Goal: Check status: Check status

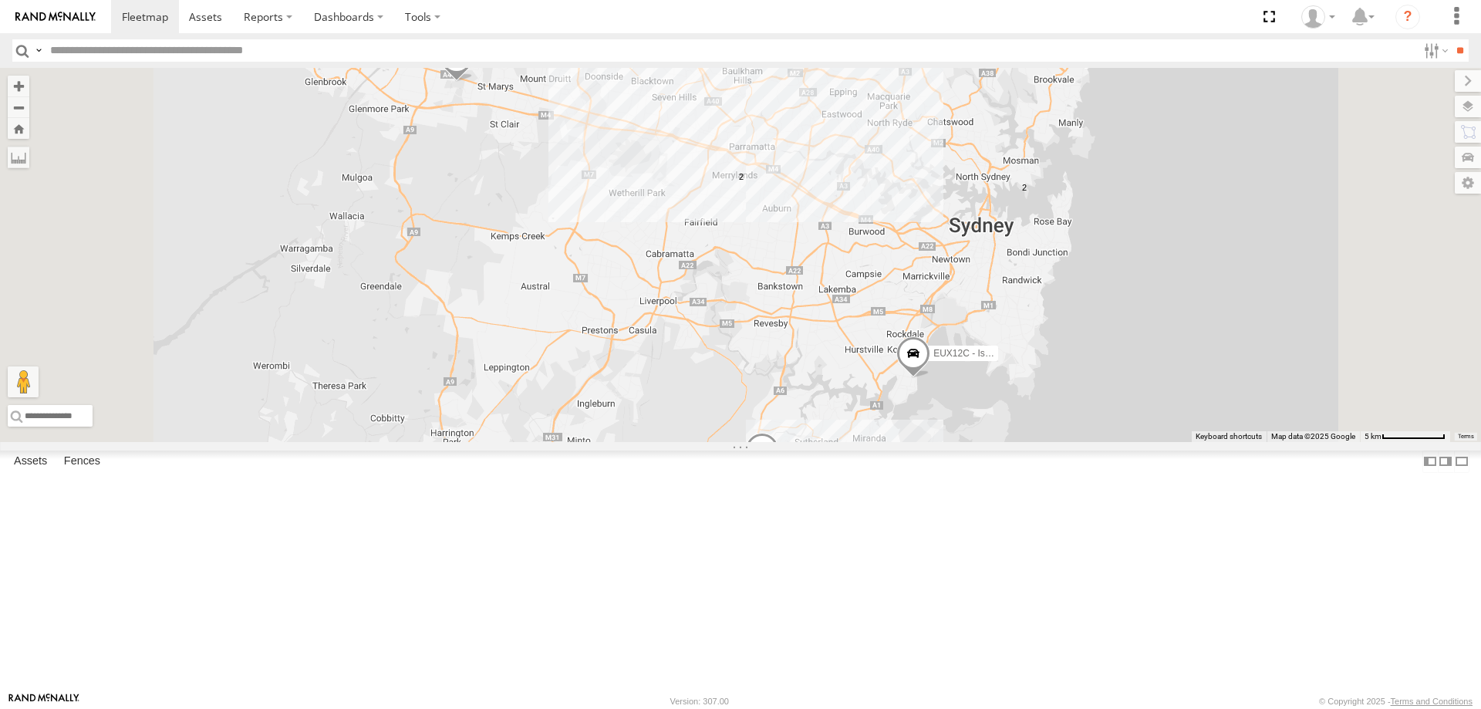
drag, startPoint x: 994, startPoint y: 344, endPoint x: 703, endPoint y: 326, distance: 291.4
click at [703, 326] on div "← Move left → Move right ↑ Move up ↓ Move down + Zoom in - Zoom out Home Jump l…" at bounding box center [740, 255] width 1481 height 374
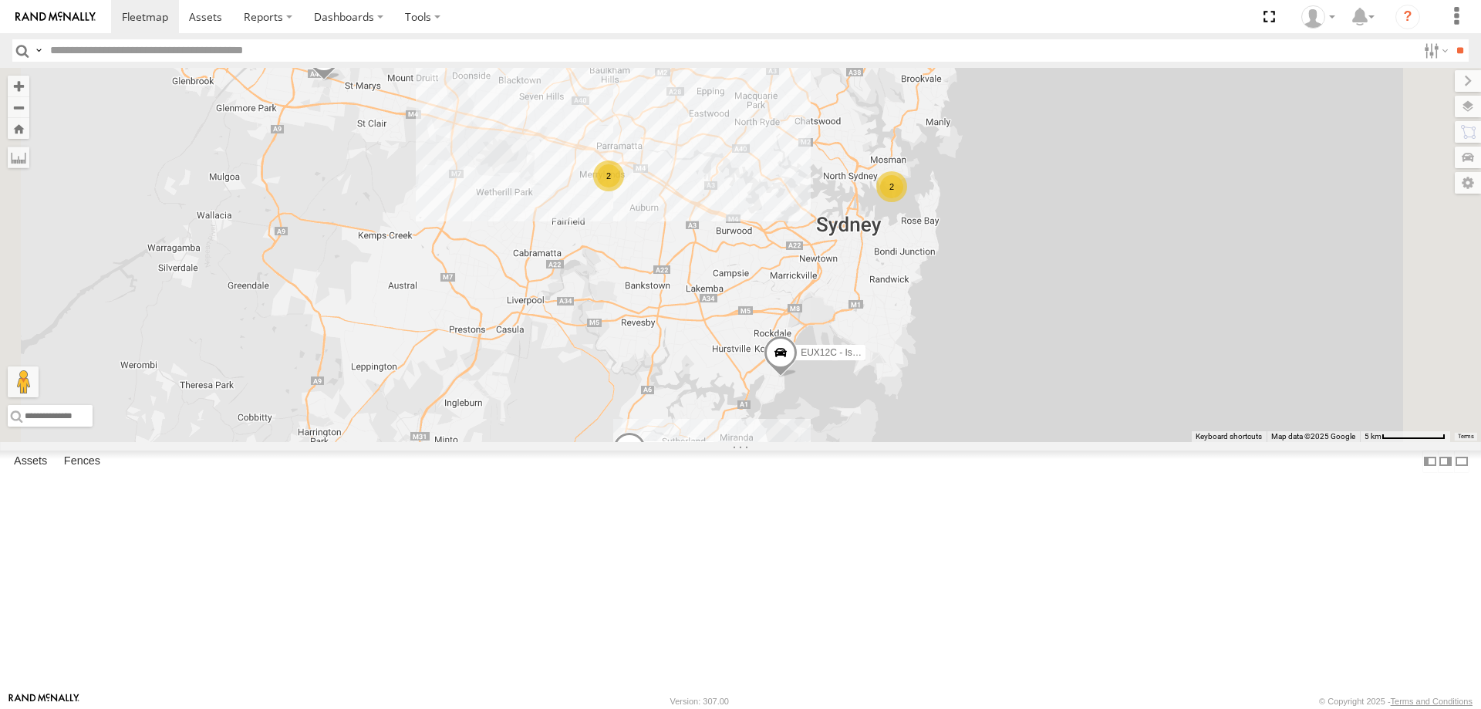
drag, startPoint x: 964, startPoint y: 359, endPoint x: 818, endPoint y: 359, distance: 146.6
click at [818, 359] on div "2 ECZ96U - Great Wall EUX12C - Isuzu DMAX YLI24U - Isuzu D-MAX 2 EOT93E - HiAce…" at bounding box center [740, 255] width 1481 height 374
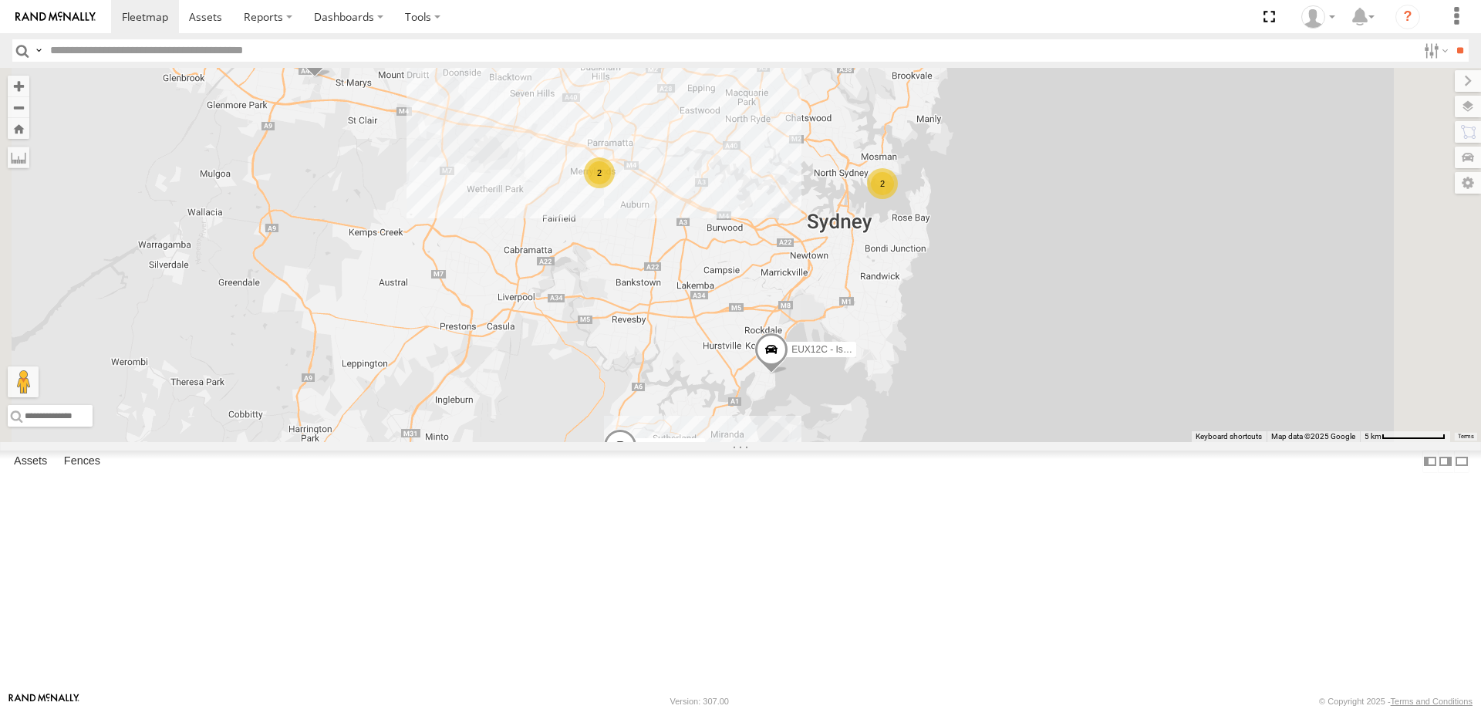
click at [788, 374] on span at bounding box center [771, 353] width 34 height 42
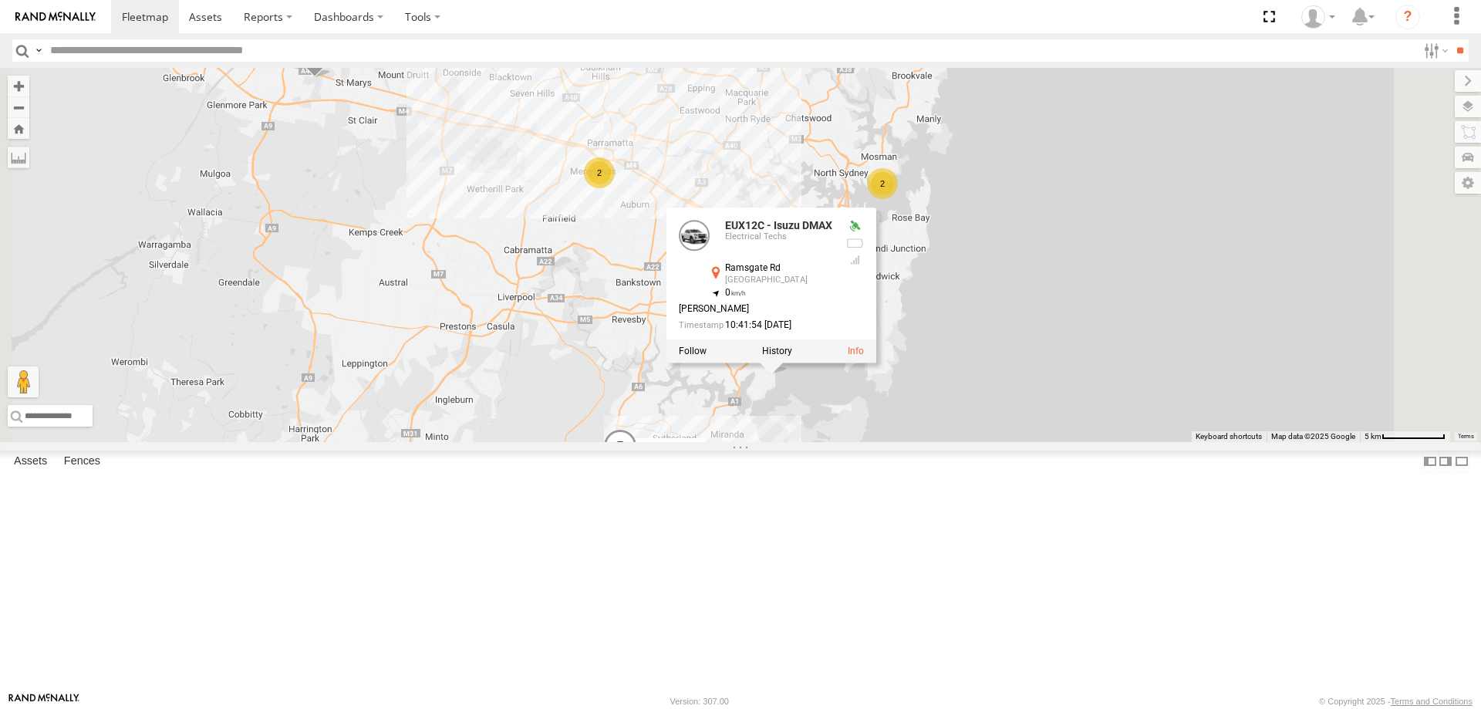
click at [727, 403] on div "2 ECZ96U - Great Wall EUX12C - Isuzu DMAX YLI24U - Isuzu D-MAX 2 EOT93E - HiAce…" at bounding box center [740, 255] width 1481 height 374
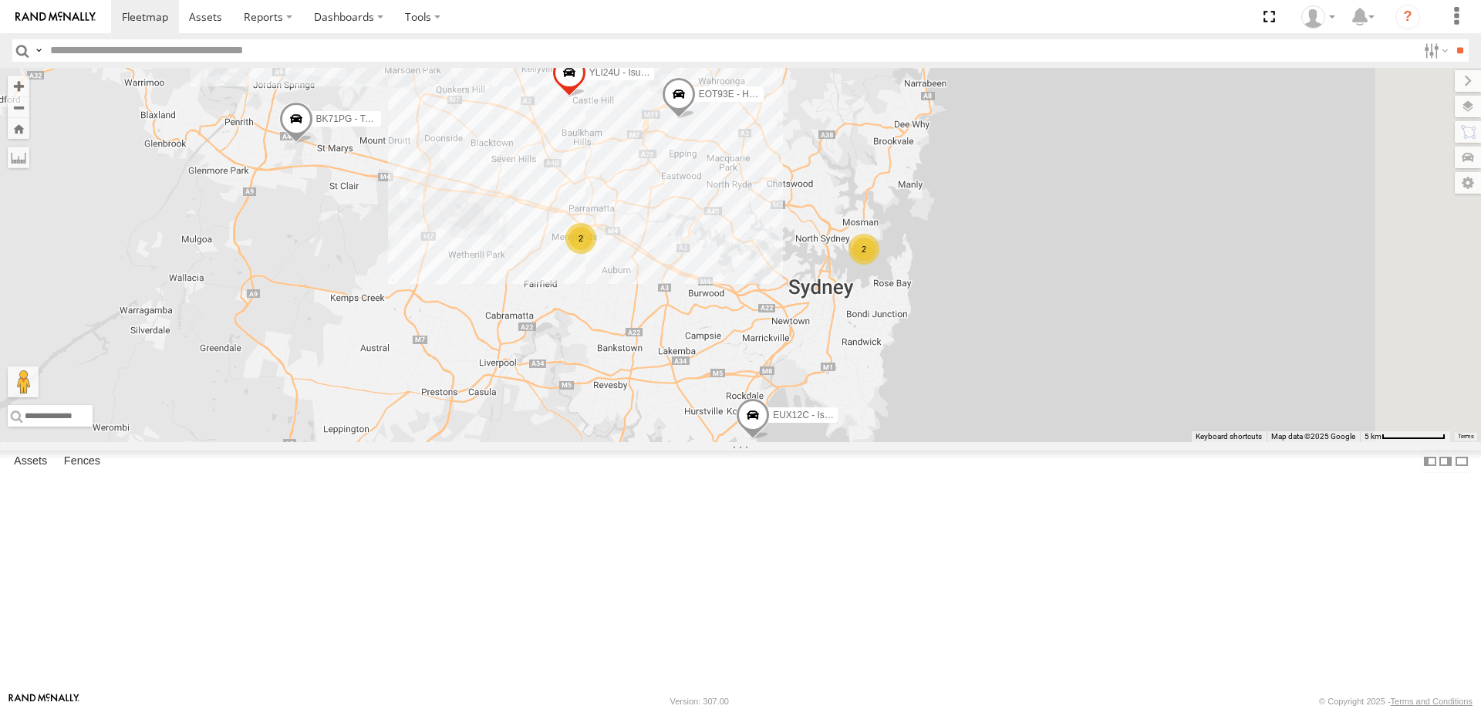
drag, startPoint x: 900, startPoint y: 248, endPoint x: 882, endPoint y: 316, distance: 70.4
click at [882, 316] on div "2 ECZ96U - Great Wall EUX12C - Isuzu DMAX YLI24U - Isuzu D-MAX 2 EOT93E - HiAce…" at bounding box center [740, 255] width 1481 height 374
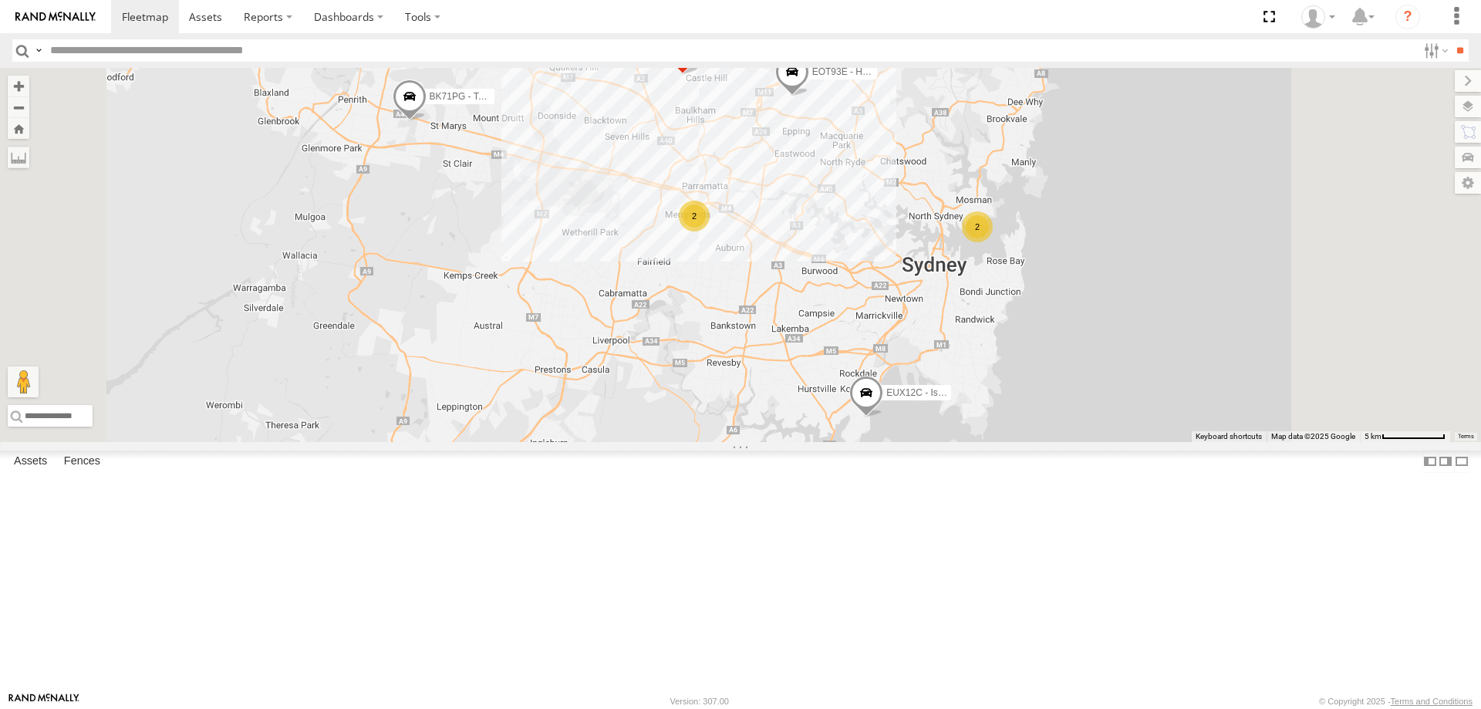
drag, startPoint x: 1011, startPoint y: 233, endPoint x: 953, endPoint y: 281, distance: 75.1
click at [953, 281] on div "2 ECZ96U - Great Wall EUX12C - Isuzu DMAX YLI24U - Isuzu D-MAX 2 EOT93E - HiAce…" at bounding box center [740, 255] width 1481 height 374
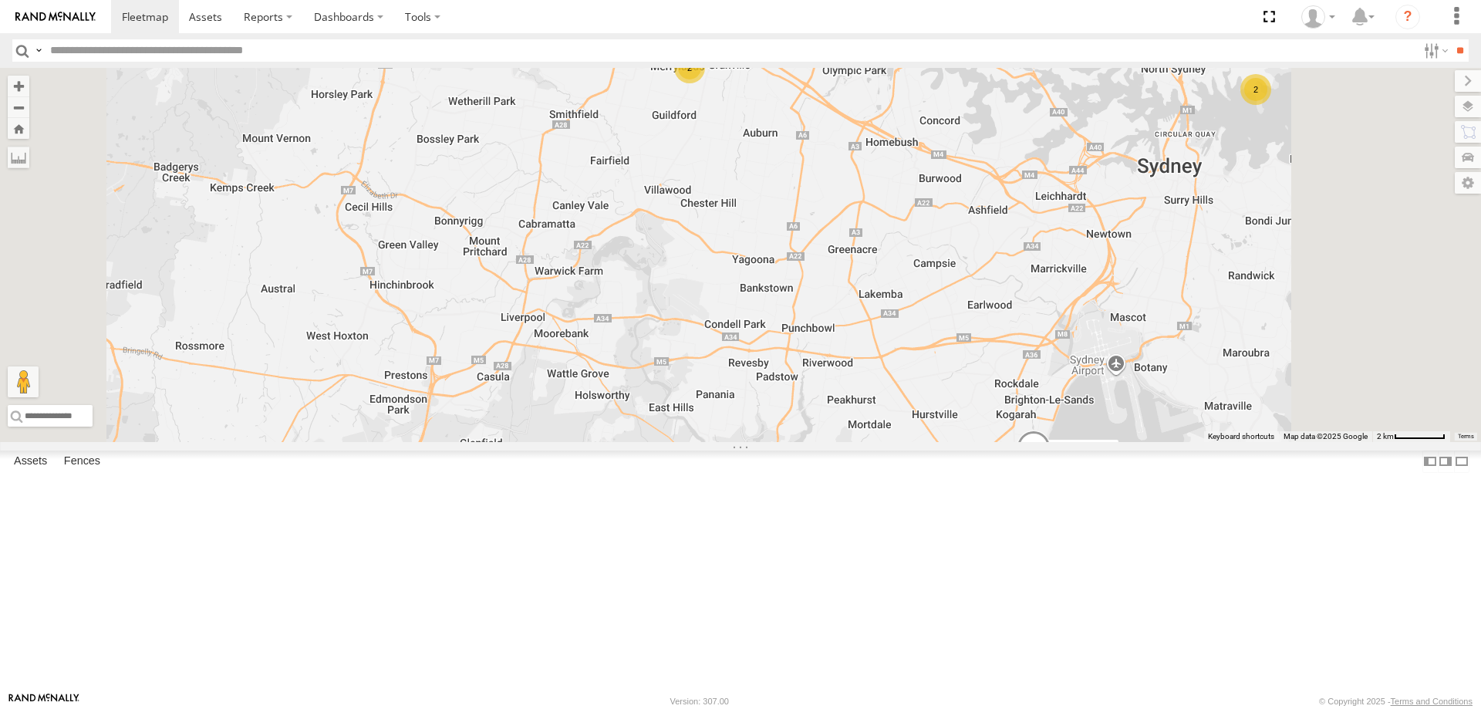
drag, startPoint x: 927, startPoint y: 454, endPoint x: 921, endPoint y: 393, distance: 60.5
click at [921, 393] on div "ECZ96U - Great Wall EUX12C - Isuzu DMAX YLI24U - Isuzu D-MAX EOT93E - HiAce BK7…" at bounding box center [740, 255] width 1481 height 374
drag, startPoint x: 1219, startPoint y: 571, endPoint x: 1153, endPoint y: 572, distance: 66.3
click at [1153, 442] on div "ECZ96U - Great Wall EUX12C - Isuzu DMAX YLI24U - Isuzu D-MAX EOT93E - HiAce BK7…" at bounding box center [740, 255] width 1481 height 374
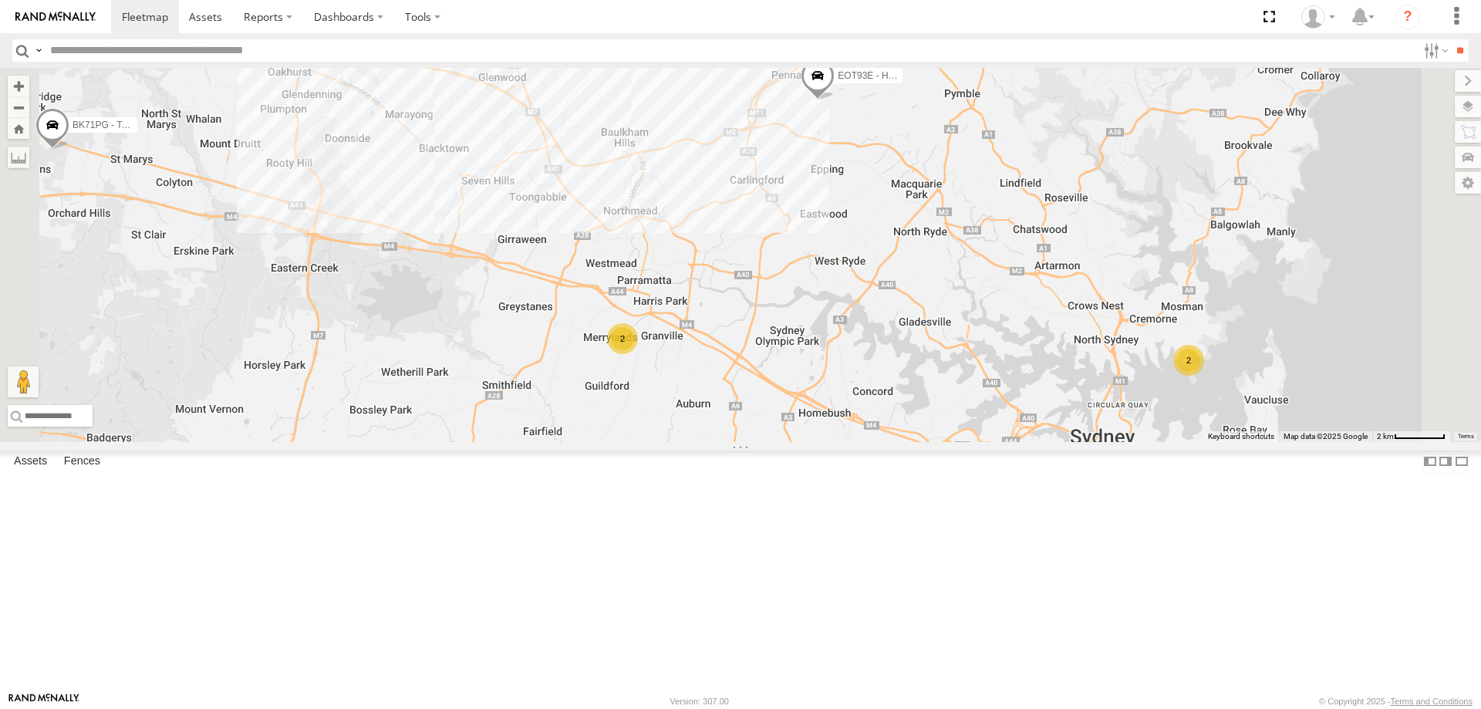
drag, startPoint x: 1044, startPoint y: 232, endPoint x: 975, endPoint y: 511, distance: 287.6
click at [975, 442] on div "ECZ96U - Great Wall EUX12C - Isuzu DMAX YLI24U - Isuzu D-MAX EOT93E - HiAce BK7…" at bounding box center [740, 255] width 1481 height 374
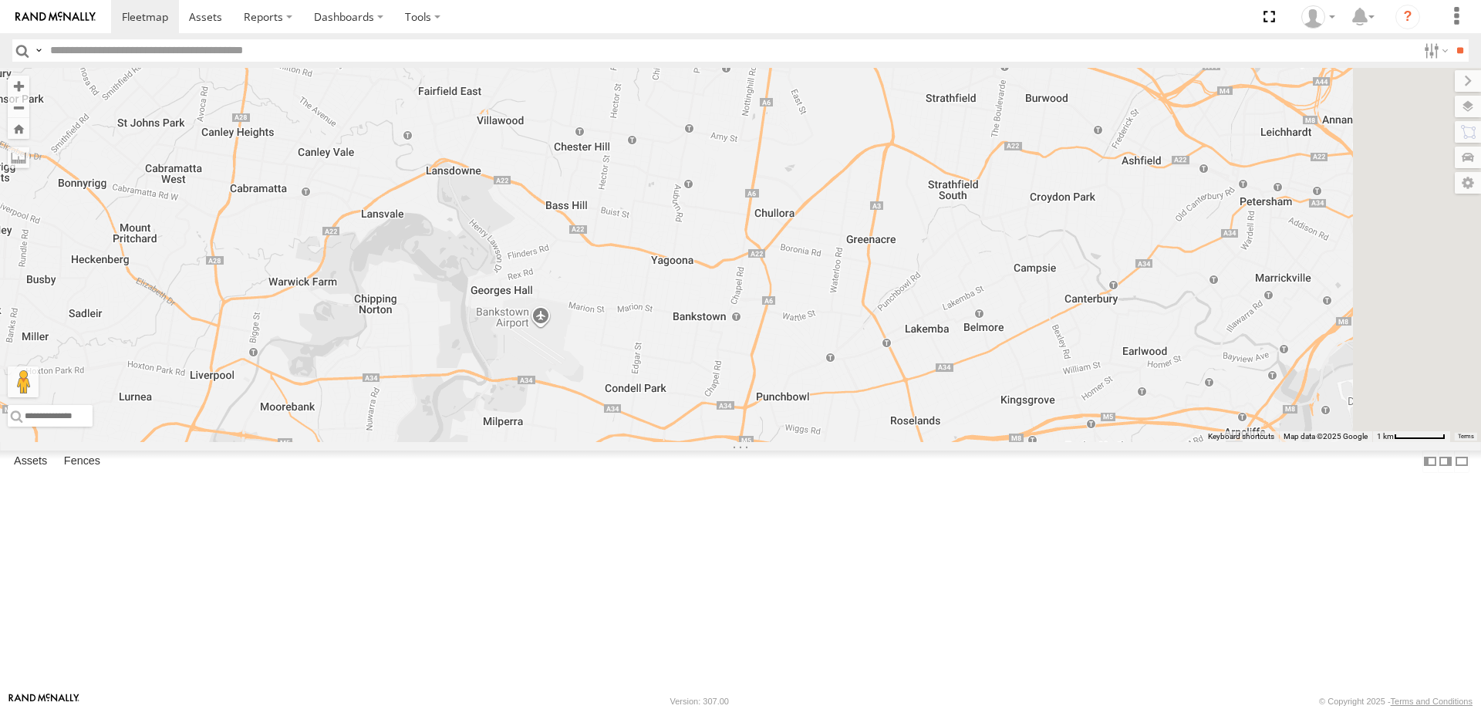
drag, startPoint x: 857, startPoint y: 309, endPoint x: 798, endPoint y: 334, distance: 63.6
click at [798, 334] on div "ECZ96U - Great Wall EUX12C - Isuzu DMAX YLI24U - Isuzu D-MAX EOT93E - HiAce BK7…" at bounding box center [740, 255] width 1481 height 374
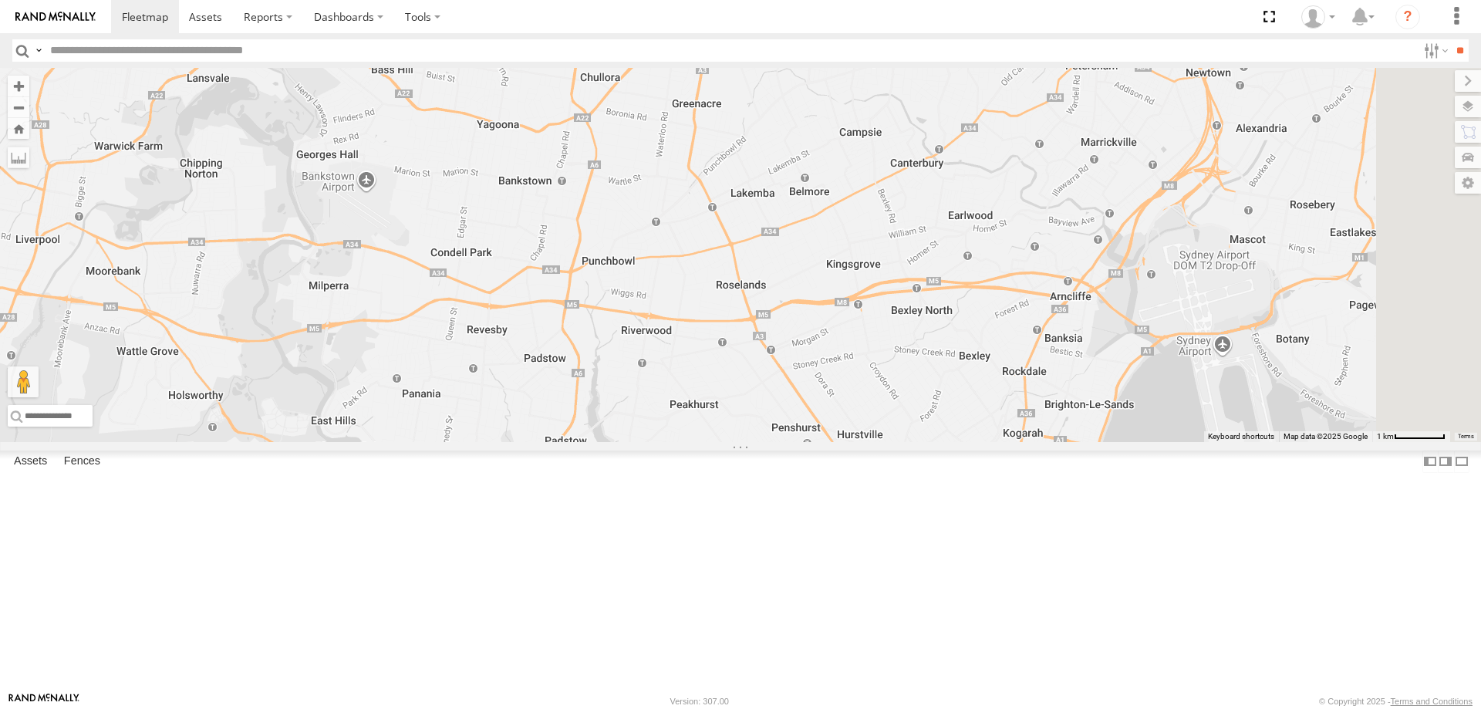
drag, startPoint x: 1217, startPoint y: 505, endPoint x: 1041, endPoint y: 369, distance: 222.2
click at [1041, 369] on div "ECZ96U - Great Wall EUX12C - Isuzu DMAX YLI24U - Isuzu D-MAX EOT93E - HiAce BK7…" at bounding box center [740, 255] width 1481 height 374
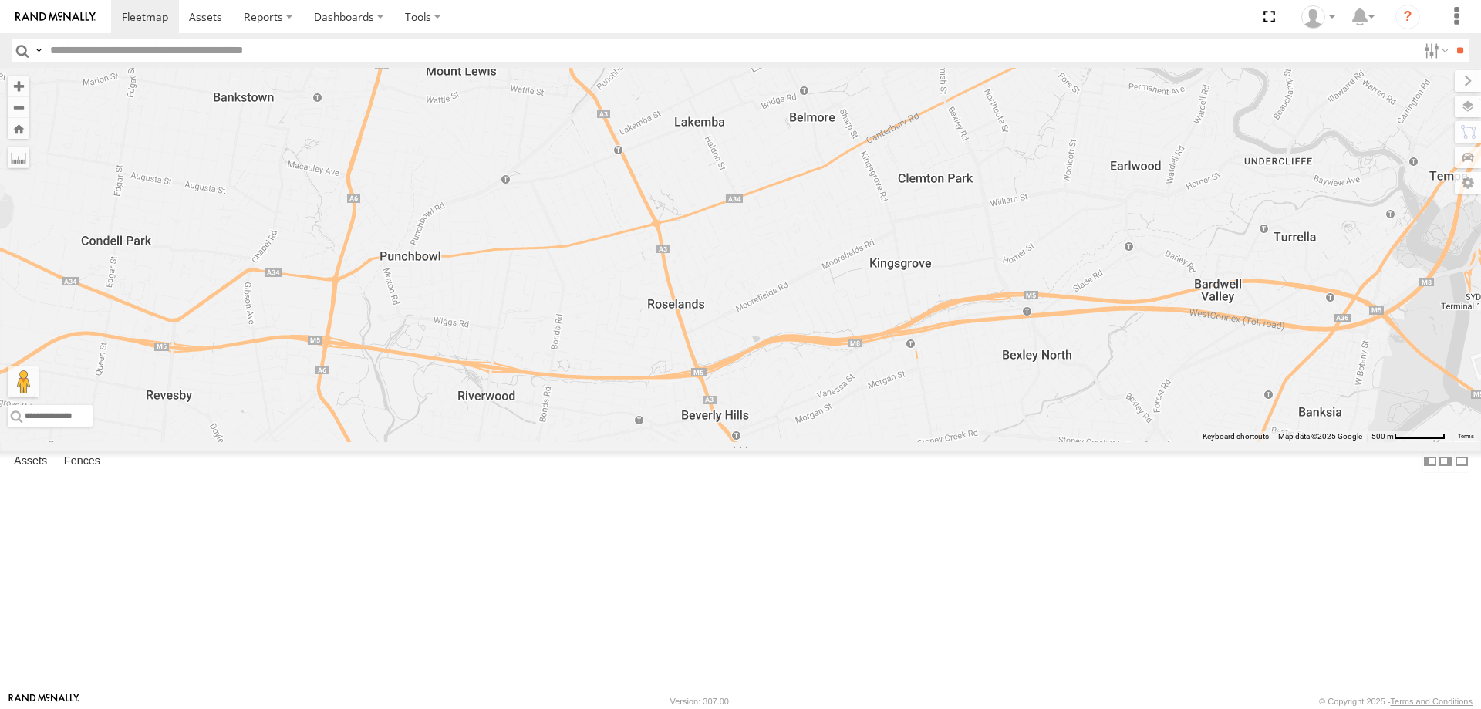
drag, startPoint x: 928, startPoint y: 287, endPoint x: 1037, endPoint y: 170, distance: 159.9
click at [1037, 170] on div "ECZ96U - Great Wall EUX12C - Isuzu DMAX YLI24U - Isuzu D-MAX EOT93E - HiAce BK7…" at bounding box center [740, 255] width 1481 height 374
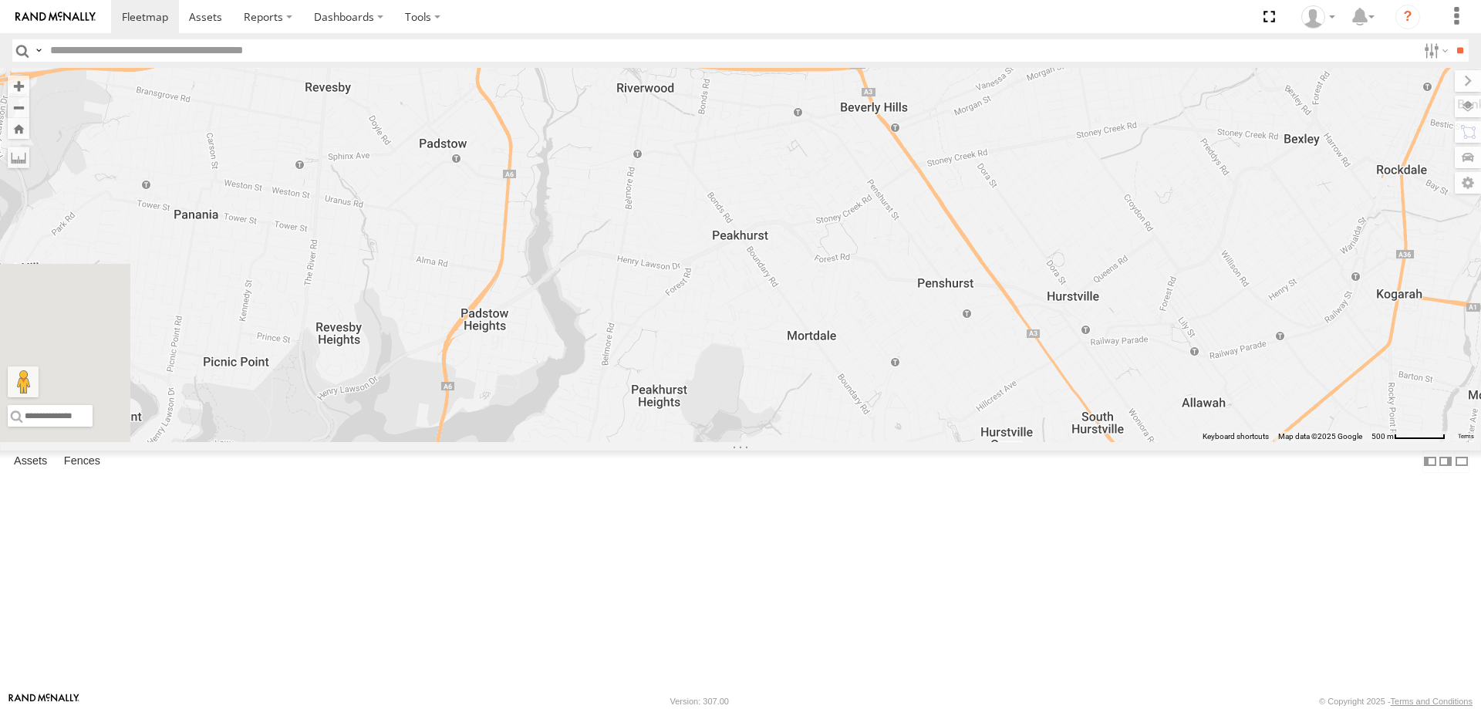
drag, startPoint x: 1061, startPoint y: 525, endPoint x: 1214, endPoint y: 230, distance: 333.0
click at [1214, 230] on div "ECZ96U - Great Wall EUX12C - Isuzu DMAX YLI24U - Isuzu D-MAX EOT93E - HiAce BK7…" at bounding box center [740, 255] width 1481 height 374
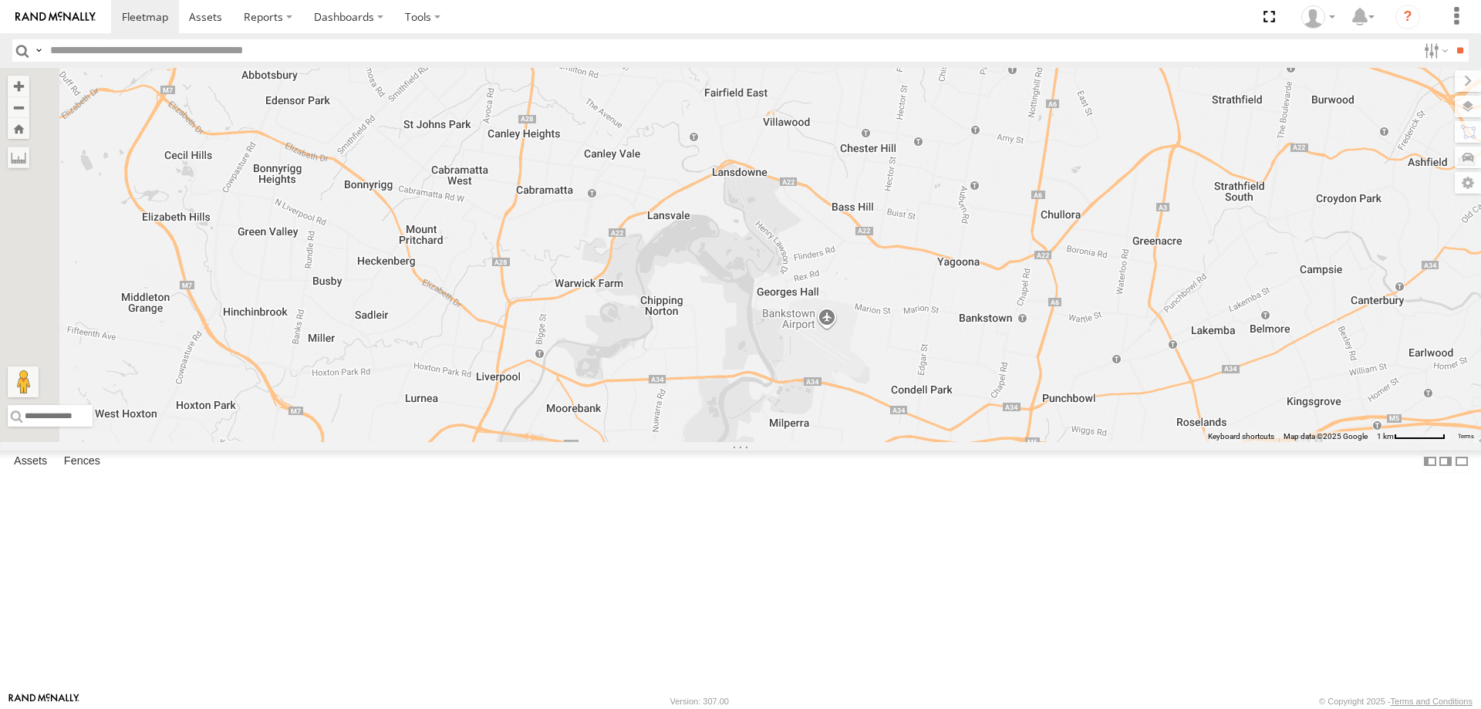
drag, startPoint x: 761, startPoint y: 169, endPoint x: 1165, endPoint y: 546, distance: 552.3
click at [1165, 442] on div "ECZ96U - Great Wall EUX12C - Isuzu DMAX YLI24U - Isuzu D-MAX EOT93E - HiAce BK7…" at bounding box center [740, 255] width 1481 height 374
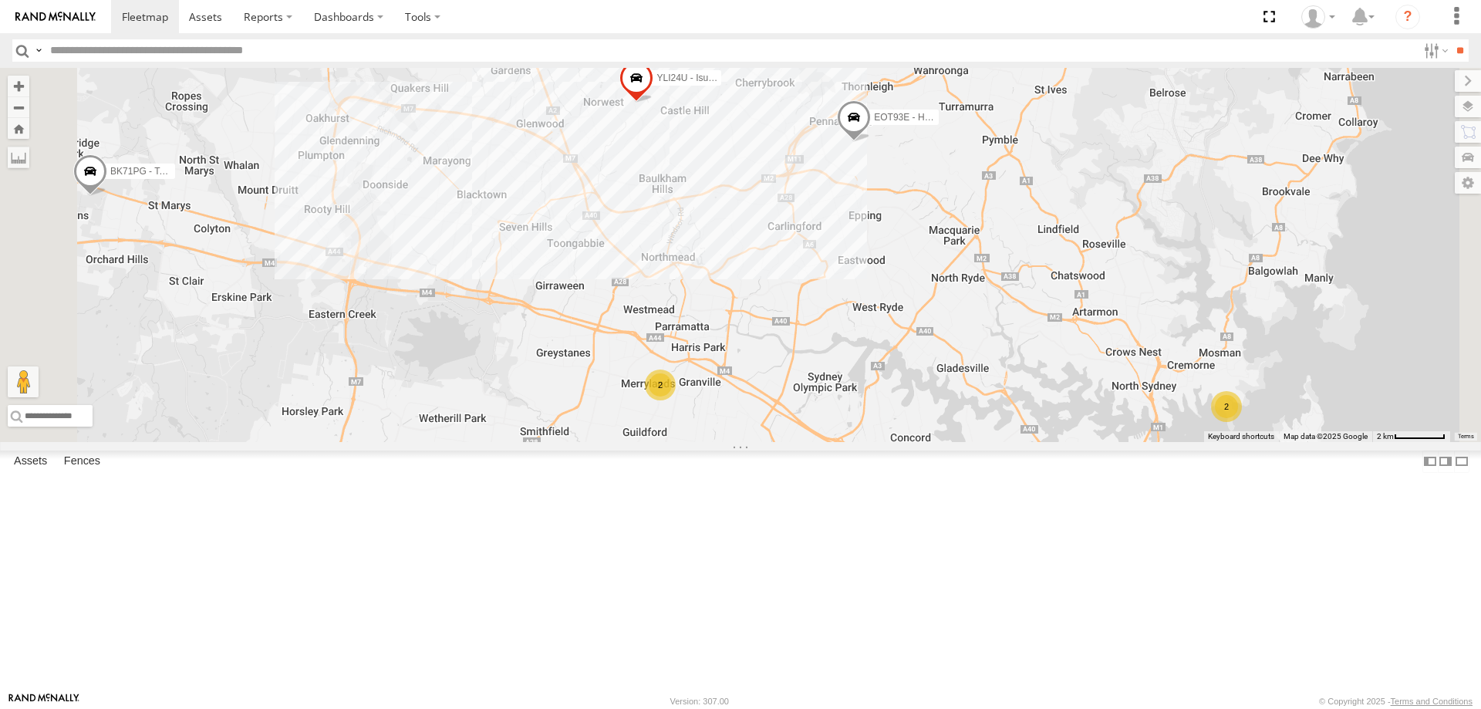
drag, startPoint x: 970, startPoint y: 176, endPoint x: 960, endPoint y: 501, distance: 324.9
click at [960, 442] on div "ECZ96U - Great Wall EUX12C - Isuzu DMAX YLI24U - Isuzu D-MAX EOT93E - HiAce BK7…" at bounding box center [740, 255] width 1481 height 374
click at [871, 141] on span at bounding box center [854, 121] width 34 height 42
click at [822, 325] on div "ECZ96U - Great Wall EUX12C - Isuzu DMAX YLI24U - Isuzu D-MAX EOT93E - HiAce BK7…" at bounding box center [740, 255] width 1481 height 374
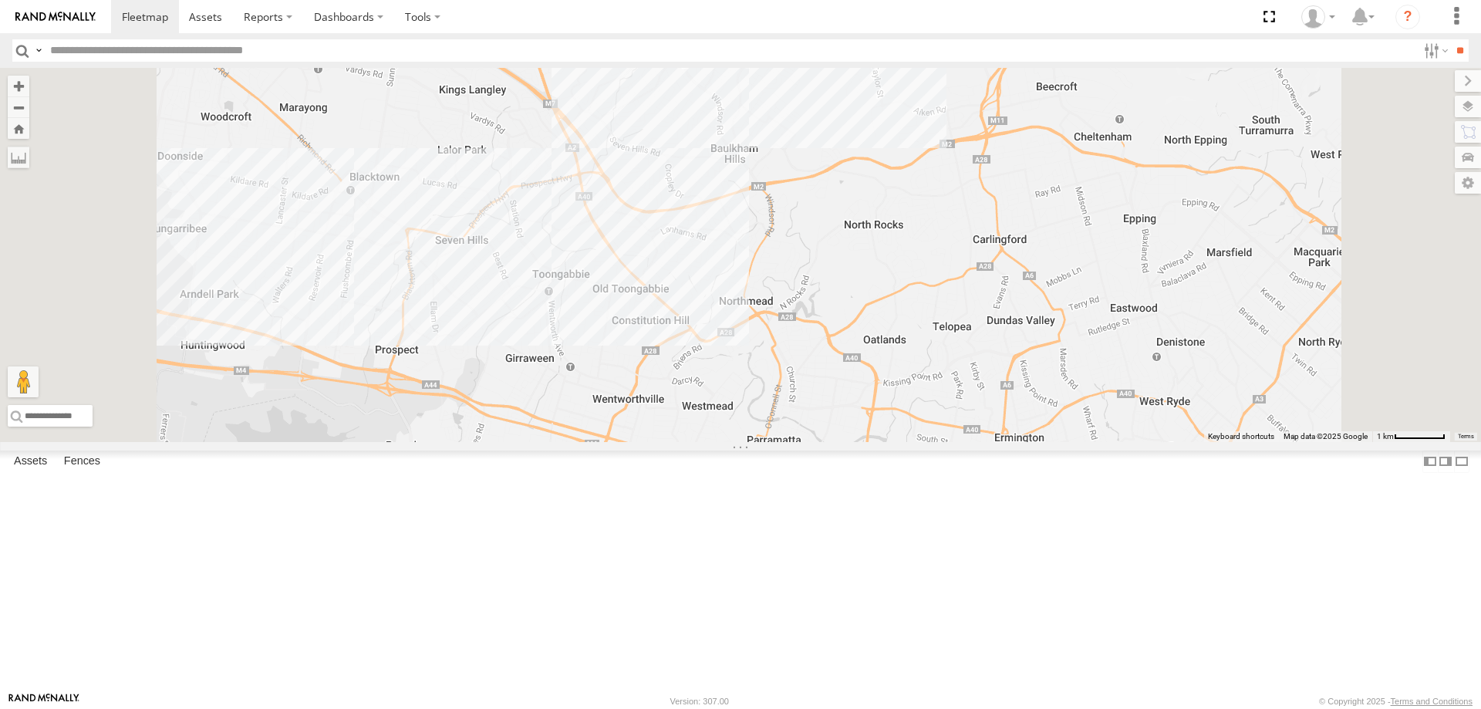
click at [1130, 46] on span at bounding box center [1113, 26] width 34 height 42
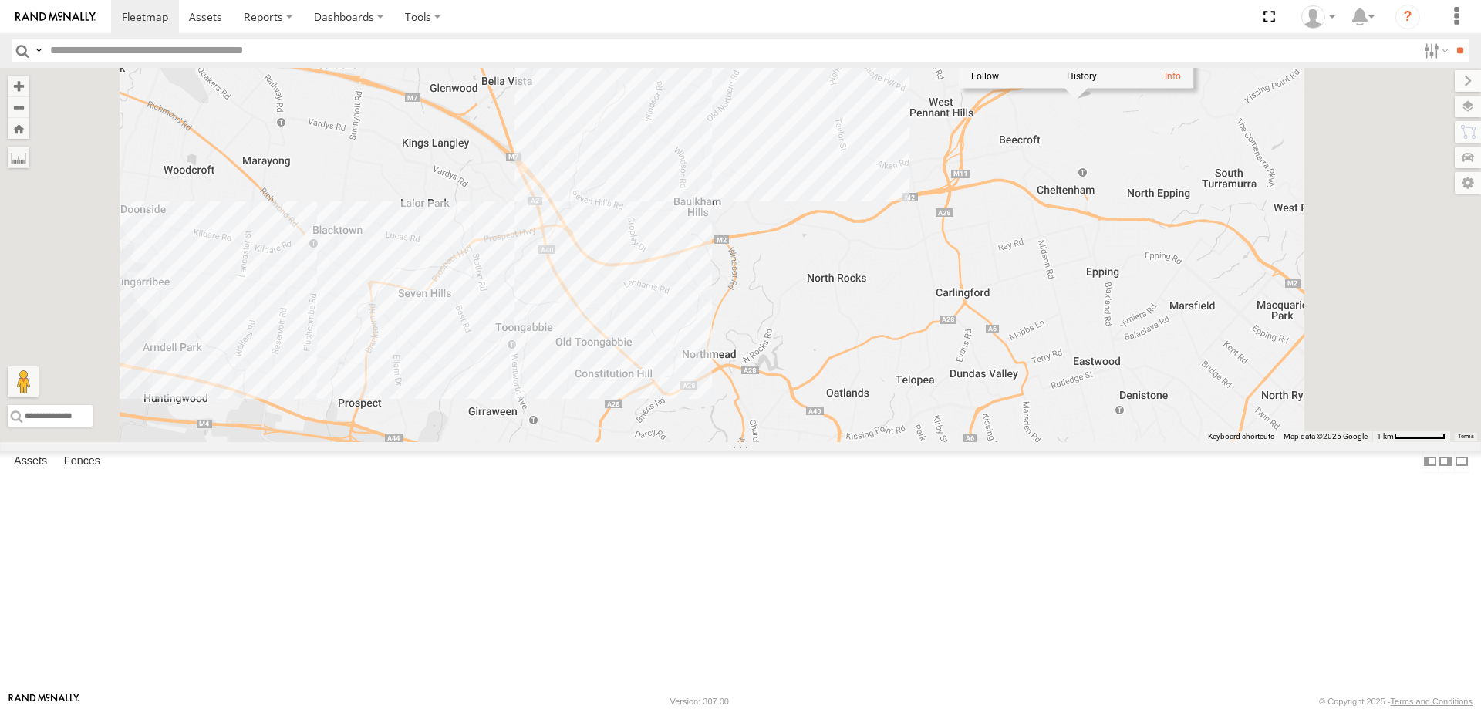
drag, startPoint x: 1200, startPoint y: 235, endPoint x: 1163, endPoint y: 292, distance: 68.0
click at [1163, 292] on div "ECZ96U - Great Wall EUX12C - Isuzu DMAX YLI24U - Isuzu D-MAX EOT93E - HiAce BK7…" at bounding box center [740, 255] width 1481 height 374
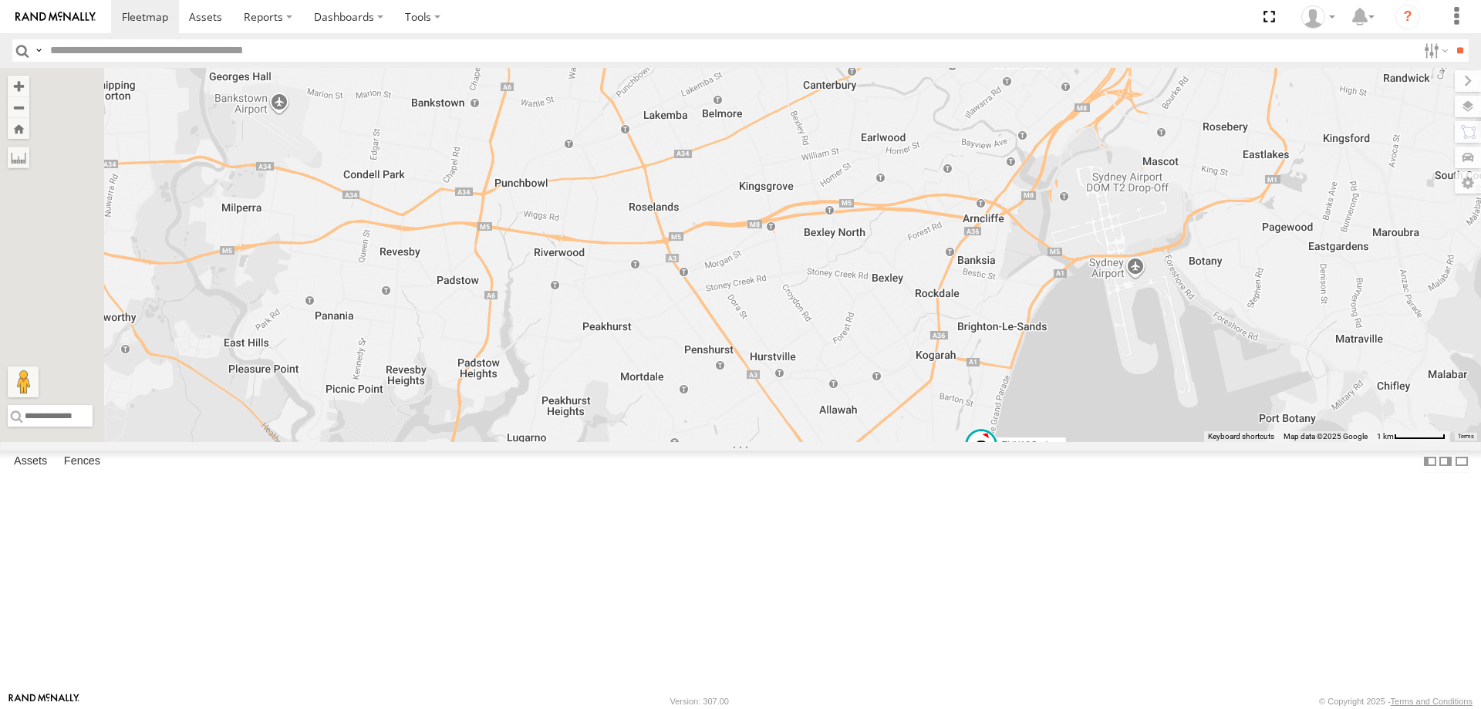
drag, startPoint x: 932, startPoint y: 214, endPoint x: 1020, endPoint y: 374, distance: 183.0
click at [1020, 374] on div "ECZ96U - Great Wall EUX12C - Isuzu DMAX YLI24U - Isuzu D-MAX EOT93E - HiAce BK7…" at bounding box center [740, 255] width 1481 height 374
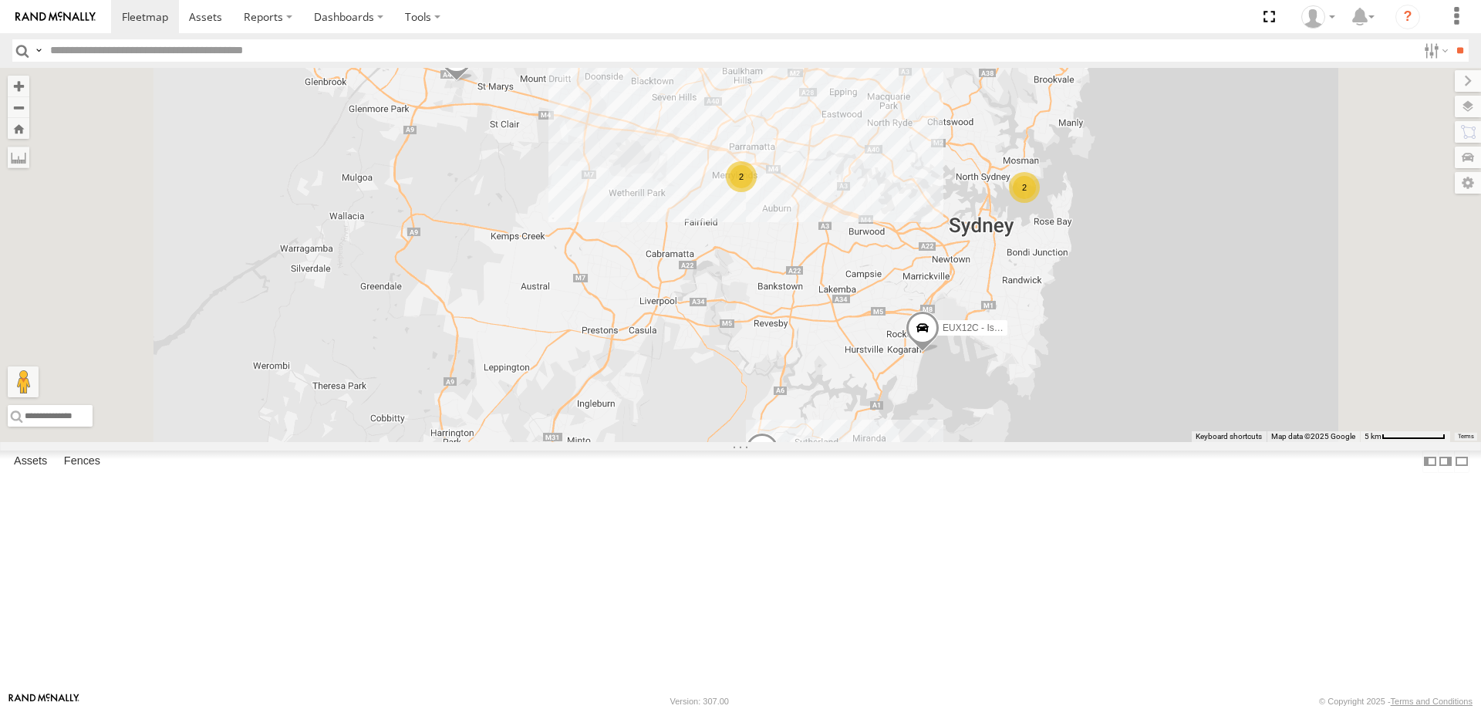
drag, startPoint x: 1110, startPoint y: 248, endPoint x: 1021, endPoint y: 238, distance: 89.2
click at [1021, 238] on div "EUX12C - Isuzu DMAX 2 ECZ96U - Great Wall YLI24U - Isuzu D-MAX 2 EOT93E - HiAce…" at bounding box center [740, 255] width 1481 height 374
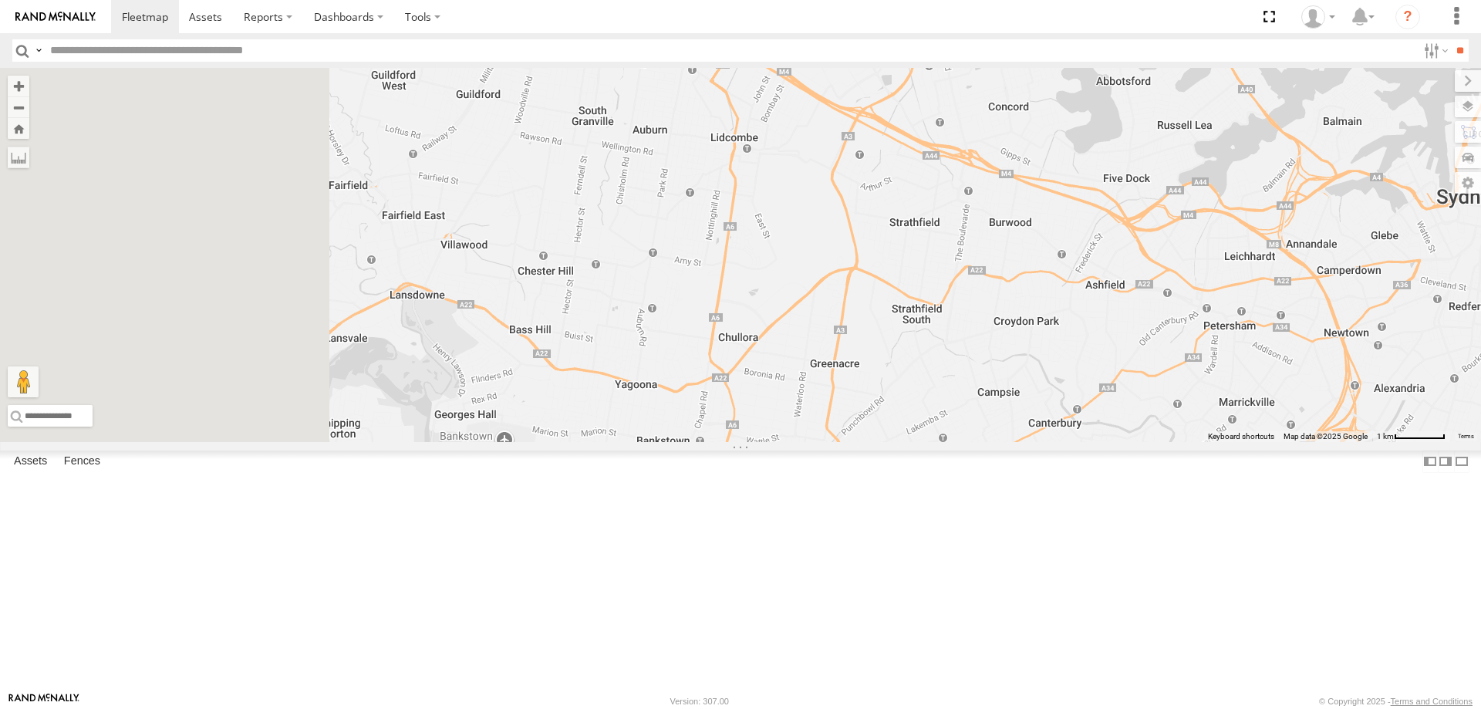
drag, startPoint x: 750, startPoint y: 291, endPoint x: 1072, endPoint y: 438, distance: 353.8
click at [1072, 438] on div "EUX12C - Isuzu DMAX ECZ96U - Great Wall YLI24U - Isuzu D-MAX EOT93E - HiAce BK7…" at bounding box center [740, 255] width 1481 height 374
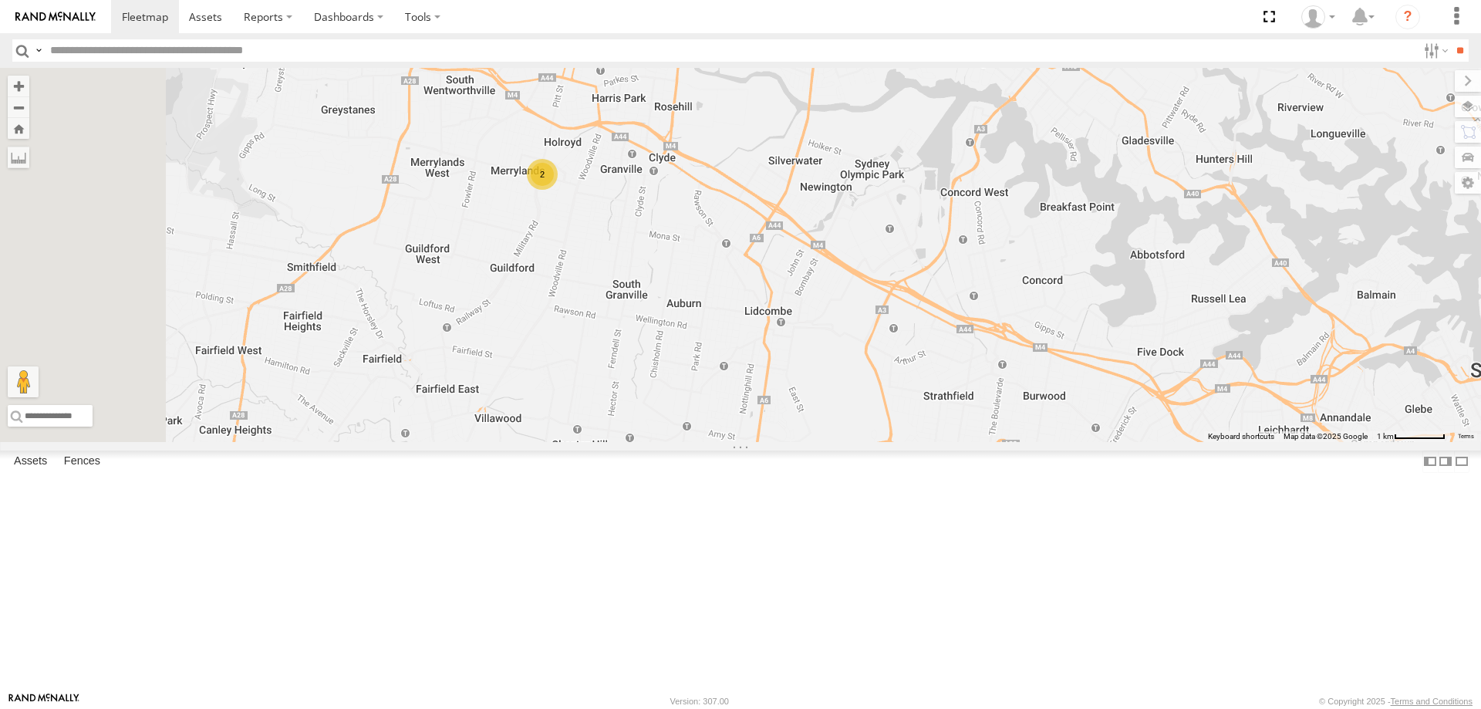
drag, startPoint x: 926, startPoint y: 100, endPoint x: 960, endPoint y: 277, distance: 179.9
click at [960, 277] on div "EUX12C - Isuzu DMAX ECZ96U - Great Wall YLI24U - Isuzu D-MAX EOT93E - HiAce BK7…" at bounding box center [740, 255] width 1481 height 374
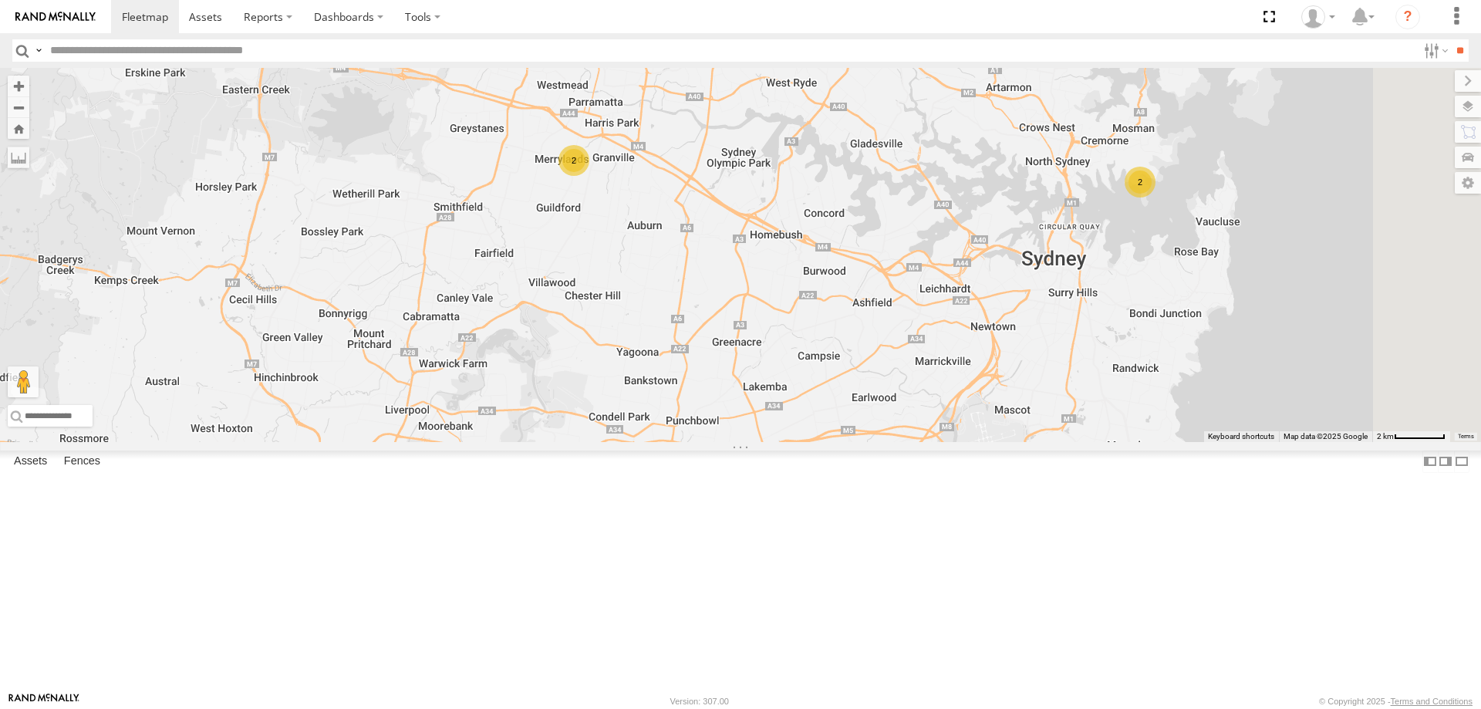
drag, startPoint x: 1031, startPoint y: 438, endPoint x: 1013, endPoint y: 417, distance: 27.4
click at [1013, 417] on div "EUX12C - Isuzu DMAX ECZ96U - Great Wall YLI24U - Isuzu D-MAX EOT93E - HiAce BK7…" at bounding box center [740, 255] width 1481 height 374
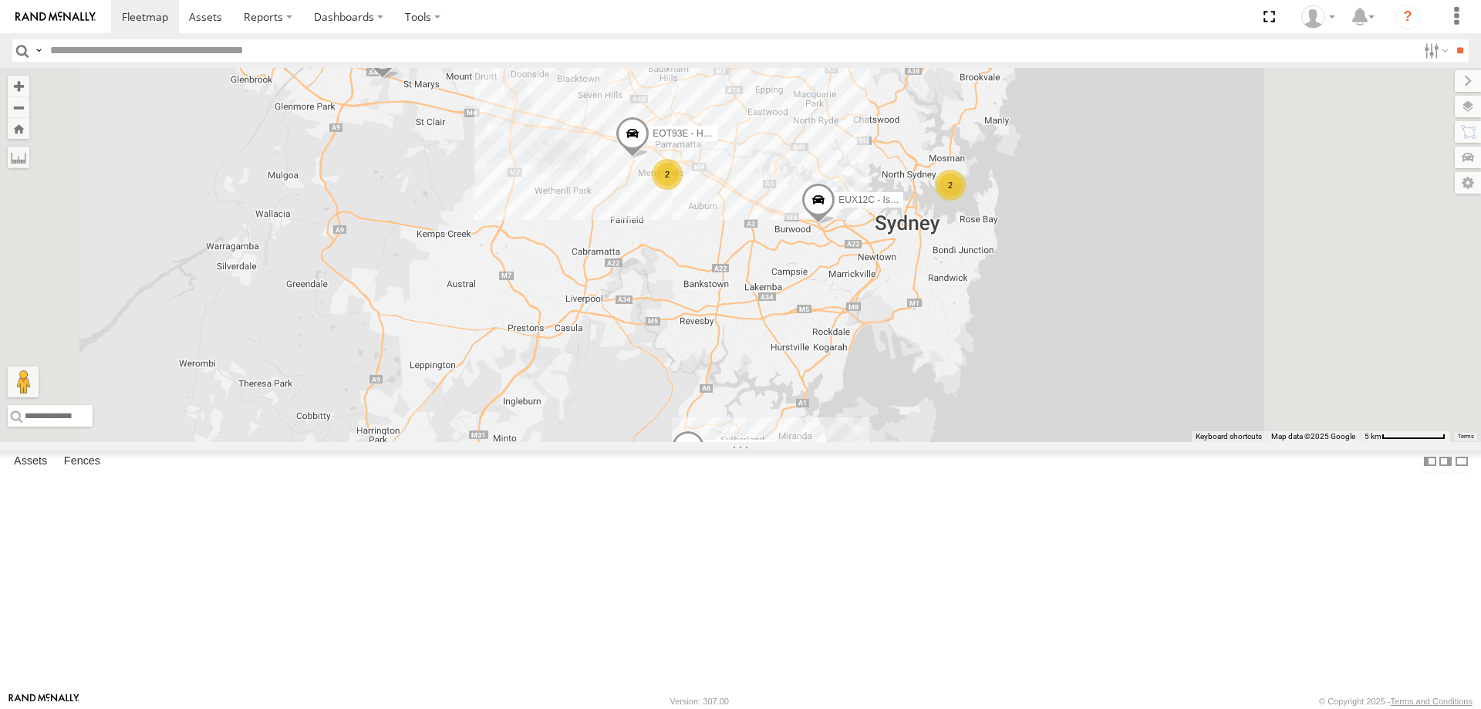
drag, startPoint x: 1176, startPoint y: 305, endPoint x: 1051, endPoint y: 301, distance: 125.0
click at [1051, 301] on div "2 ECZ96U - Great Wall EUX12C - Isuzu DMAX YLI24U - Isuzu D-MAX 2 EOT93E - HiAce…" at bounding box center [740, 255] width 1481 height 374
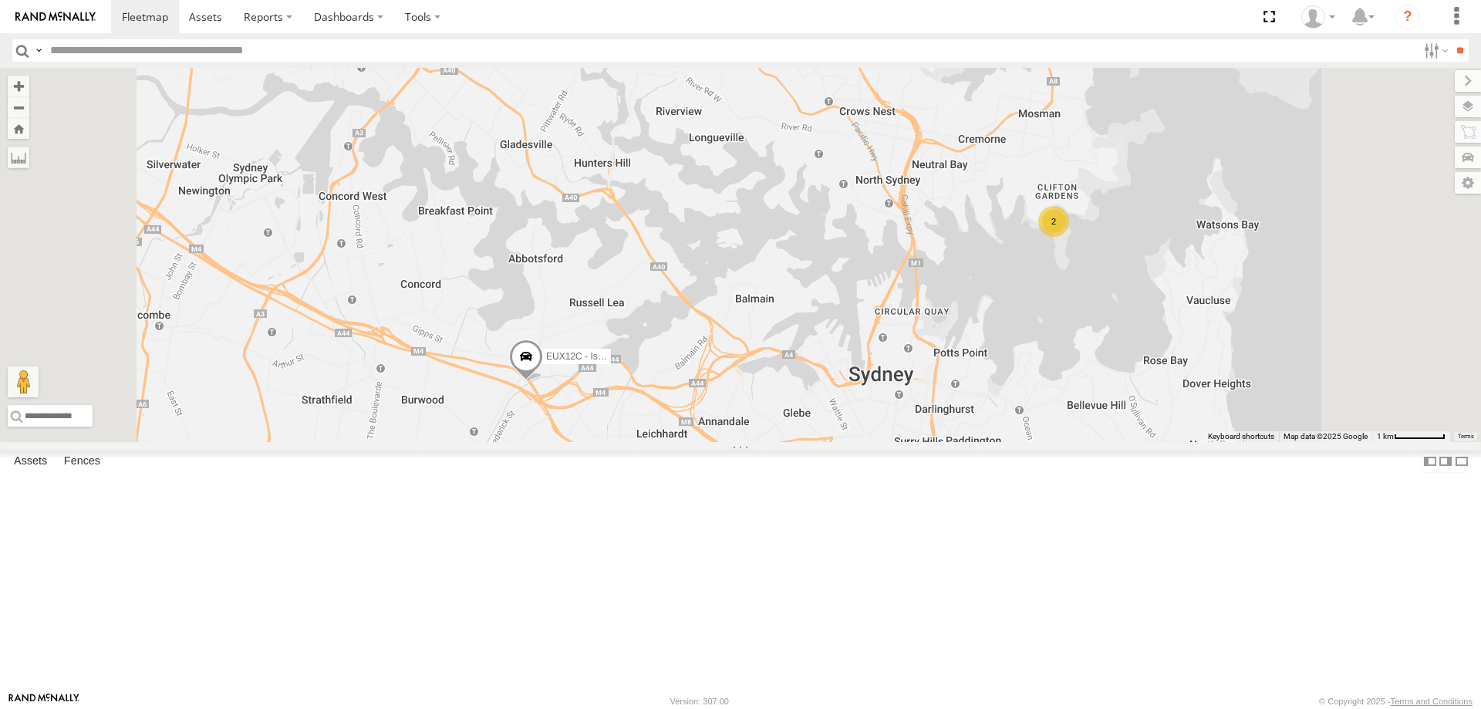
click at [1069, 237] on div "2" at bounding box center [1053, 221] width 31 height 31
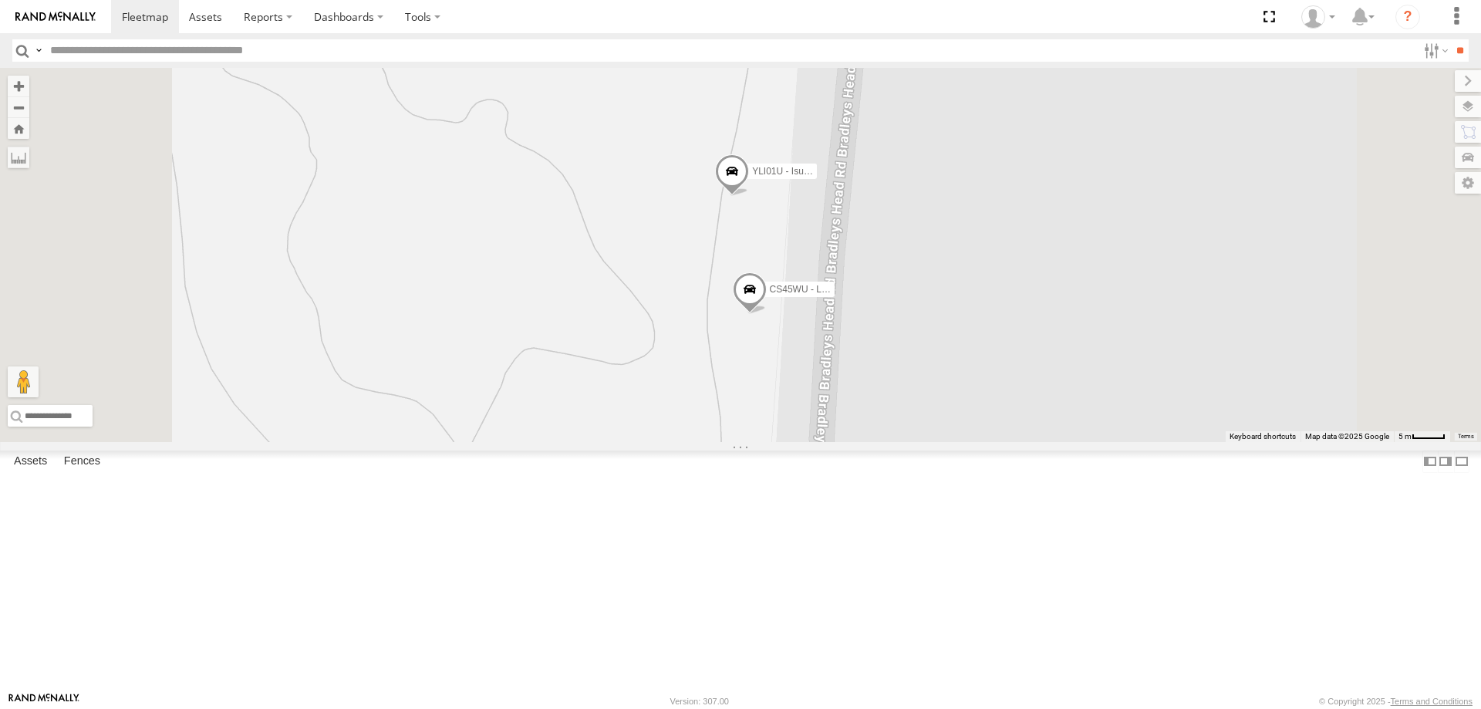
click at [749, 196] on span at bounding box center [732, 175] width 34 height 42
click at [767, 314] on span at bounding box center [750, 293] width 34 height 42
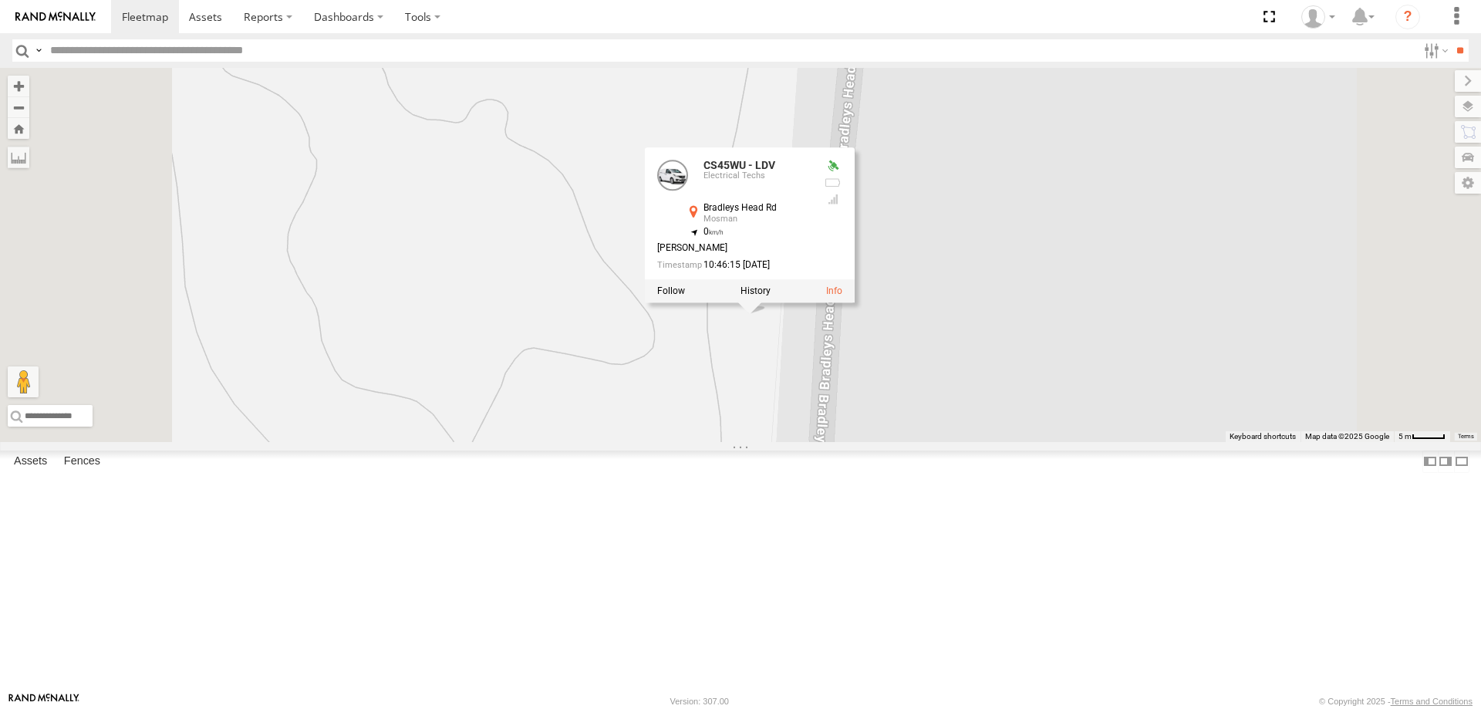
click at [663, 353] on div "ECZ96U - Great Wall EUX12C - Isuzu DMAX YLI24U - Isuzu D-MAX EOT93E - HiAce BK7…" at bounding box center [740, 255] width 1481 height 374
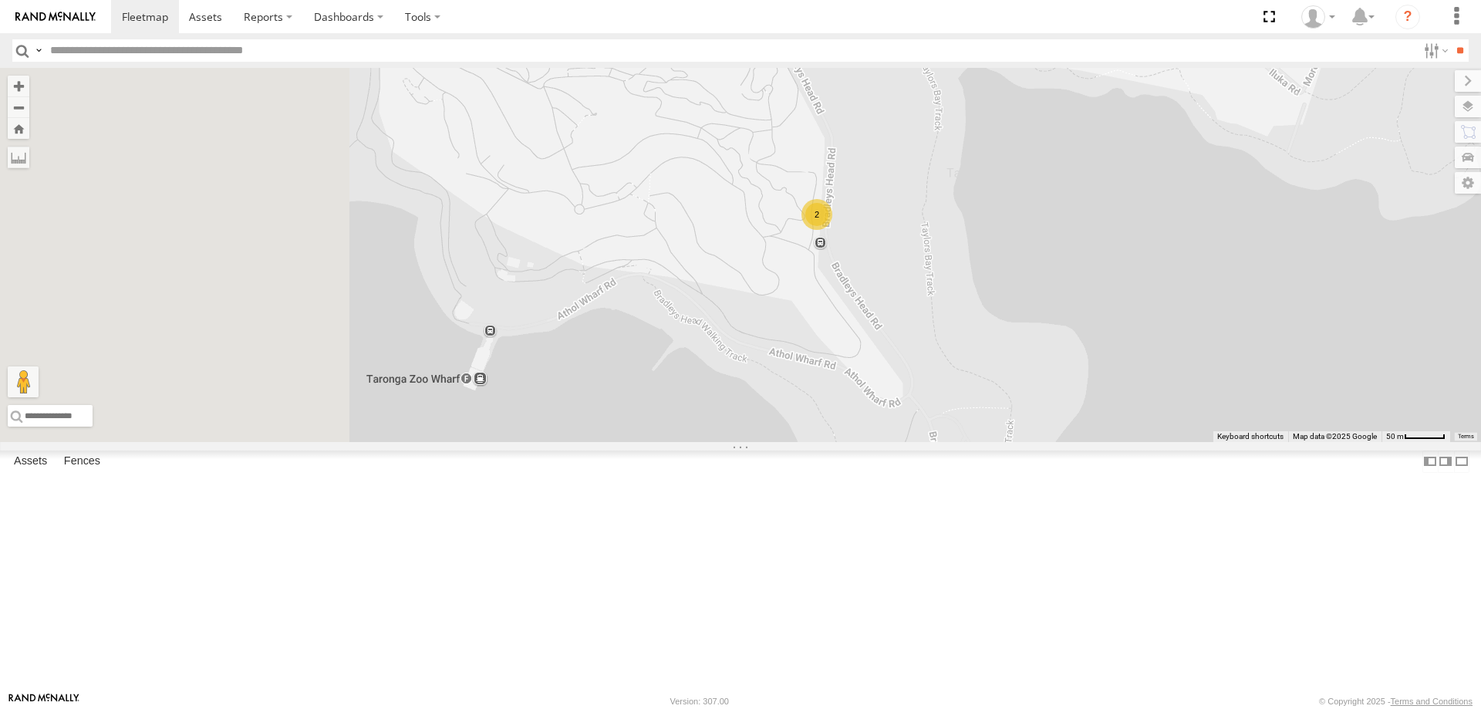
drag, startPoint x: 667, startPoint y: 345, endPoint x: 981, endPoint y: 325, distance: 314.6
click at [981, 325] on div "ECZ96U - Great Wall EUX12C - Isuzu DMAX YLI24U - Isuzu D-MAX EOT93E - HiAce BK7…" at bounding box center [740, 255] width 1481 height 374
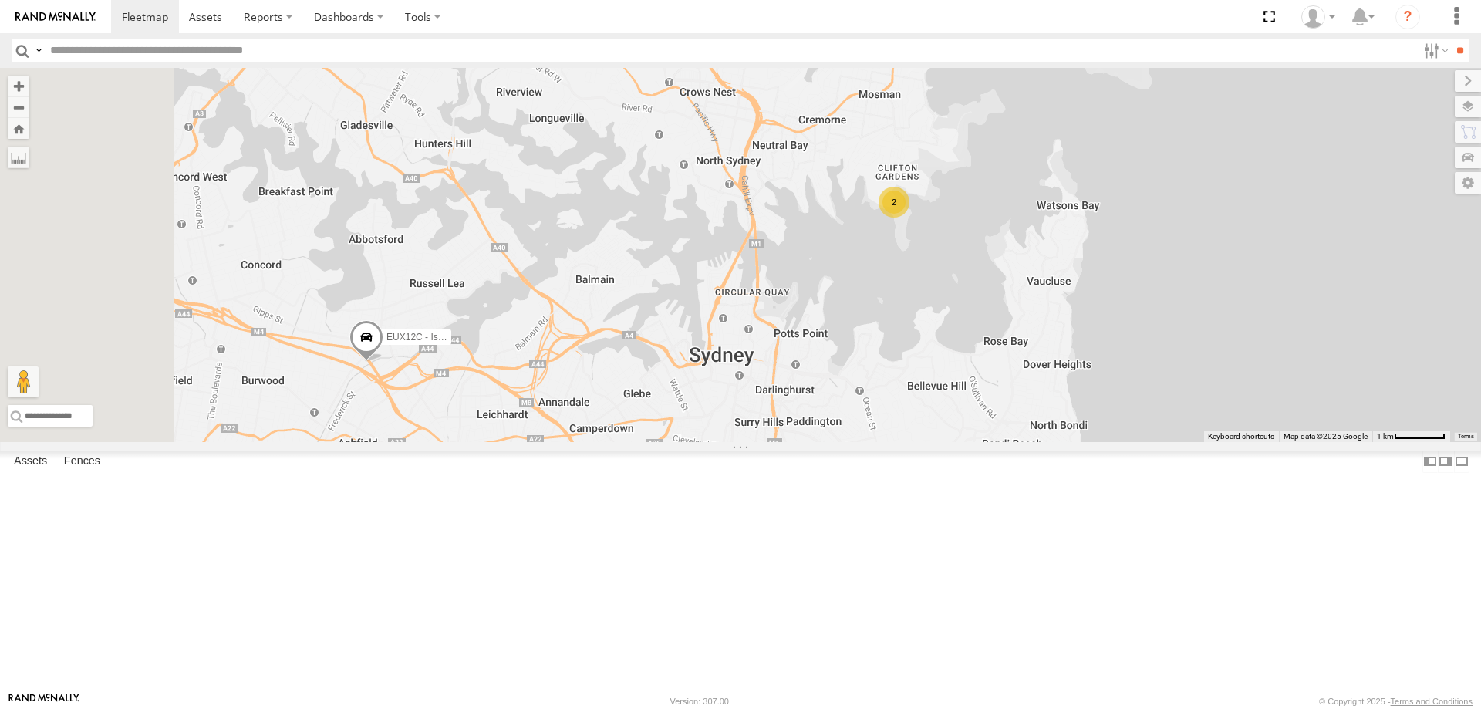
drag, startPoint x: 848, startPoint y: 312, endPoint x: 963, endPoint y: 306, distance: 115.1
click at [963, 306] on div "ECZ96U - Great Wall EUX12C - Isuzu DMAX YLI24U - Isuzu D-MAX EOT93E - HiAce BK7…" at bounding box center [740, 255] width 1481 height 374
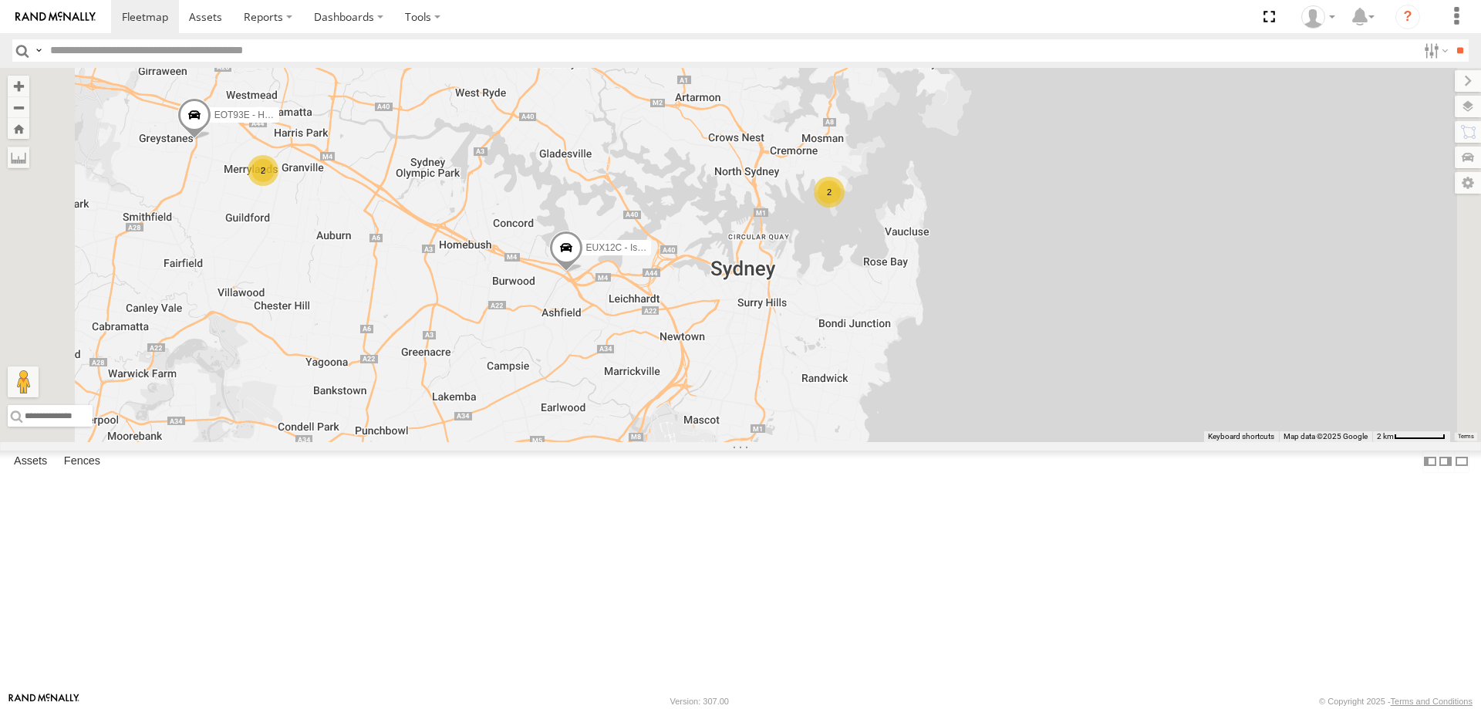
drag, startPoint x: 855, startPoint y: 292, endPoint x: 1045, endPoint y: 312, distance: 191.6
click at [1045, 312] on div "ECZ96U - Great Wall EUX12C - Isuzu DMAX YLI24U - Isuzu D-MAX EOT93E - HiAce BK7…" at bounding box center [740, 255] width 1481 height 374
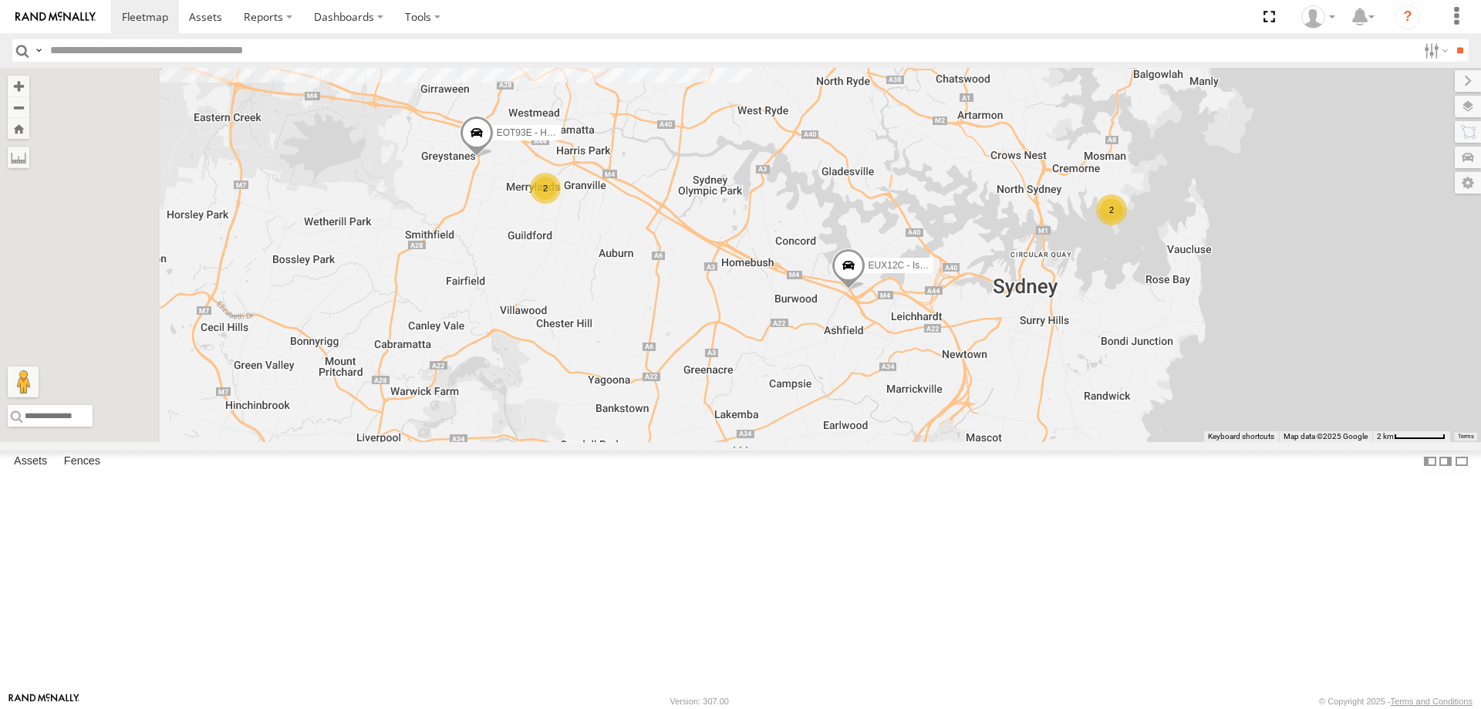
click at [494, 157] on span at bounding box center [477, 137] width 34 height 42
